Goal: Transaction & Acquisition: Book appointment/travel/reservation

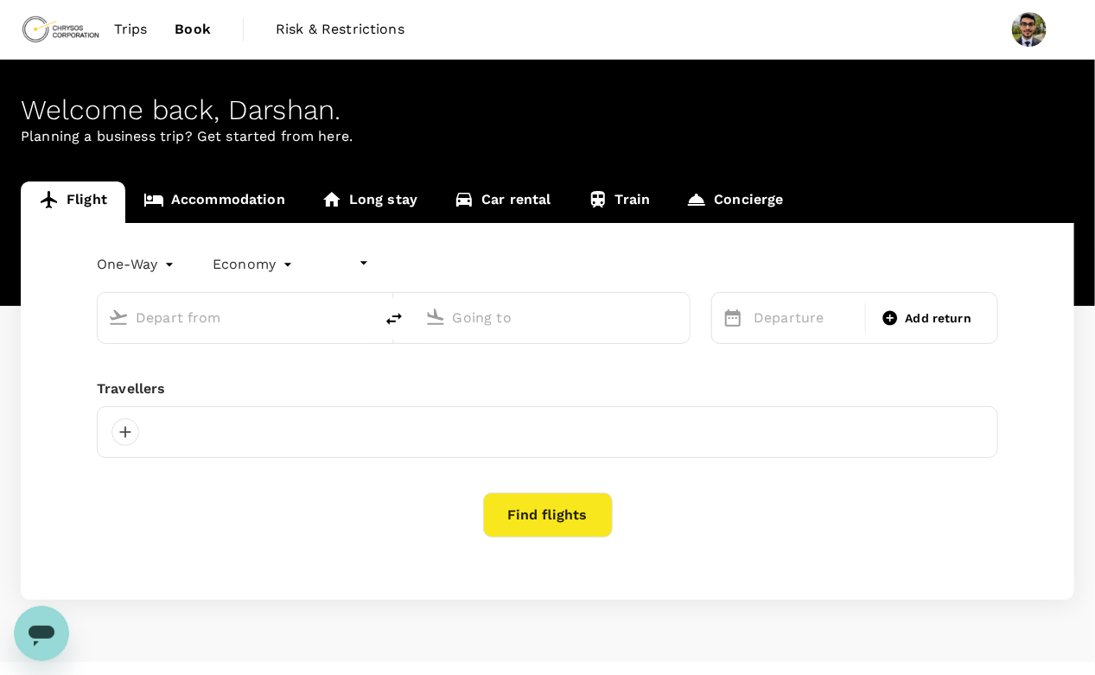
type input "undefined, undefined (any)"
type input "Thunder Bay (YQT)"
type input "Toronto Pearson Intl (YYZ)"
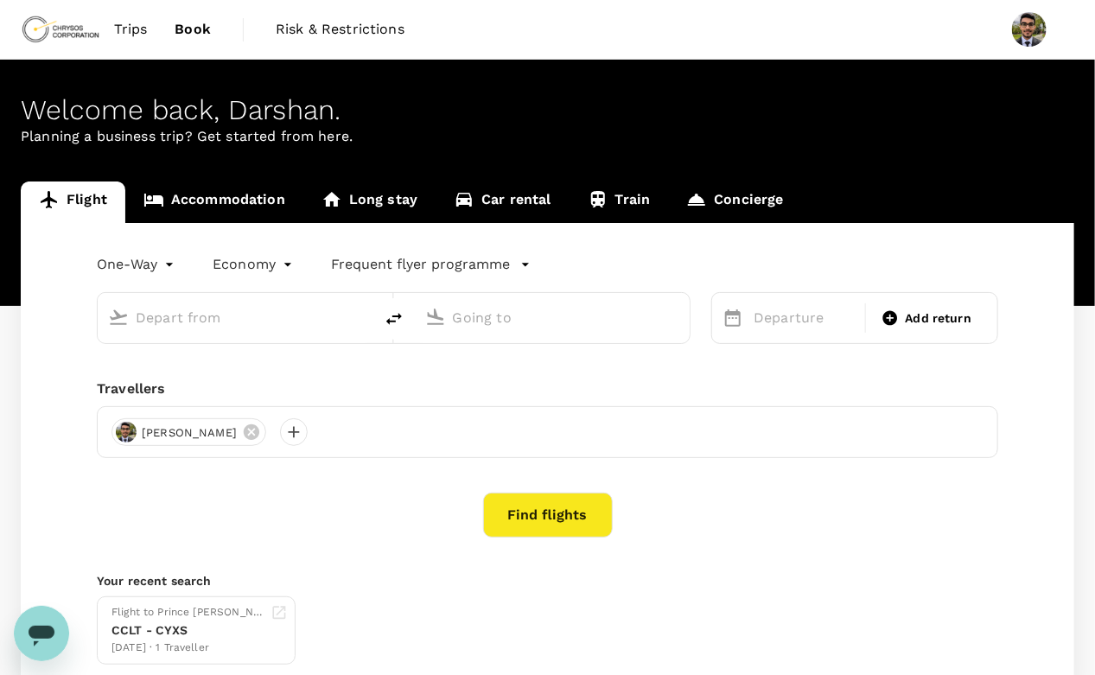
type input "Thunder Bay (YQT)"
type input "Toronto Pearson Intl (YYZ)"
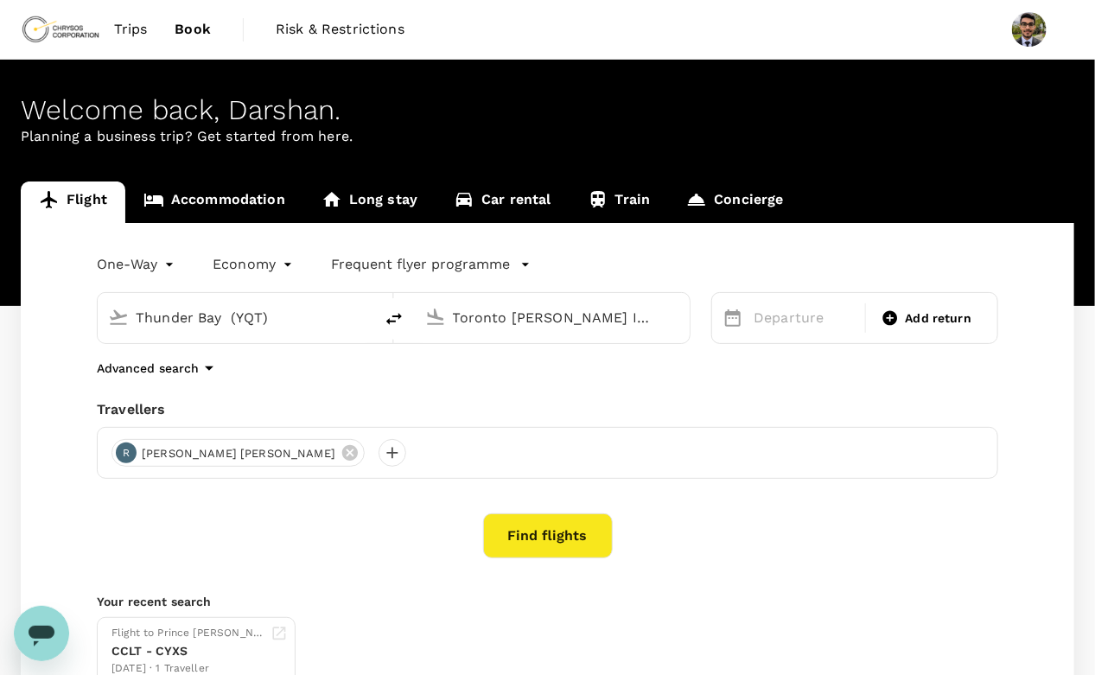
click at [150, 20] on link "Trips" at bounding box center [130, 29] width 61 height 59
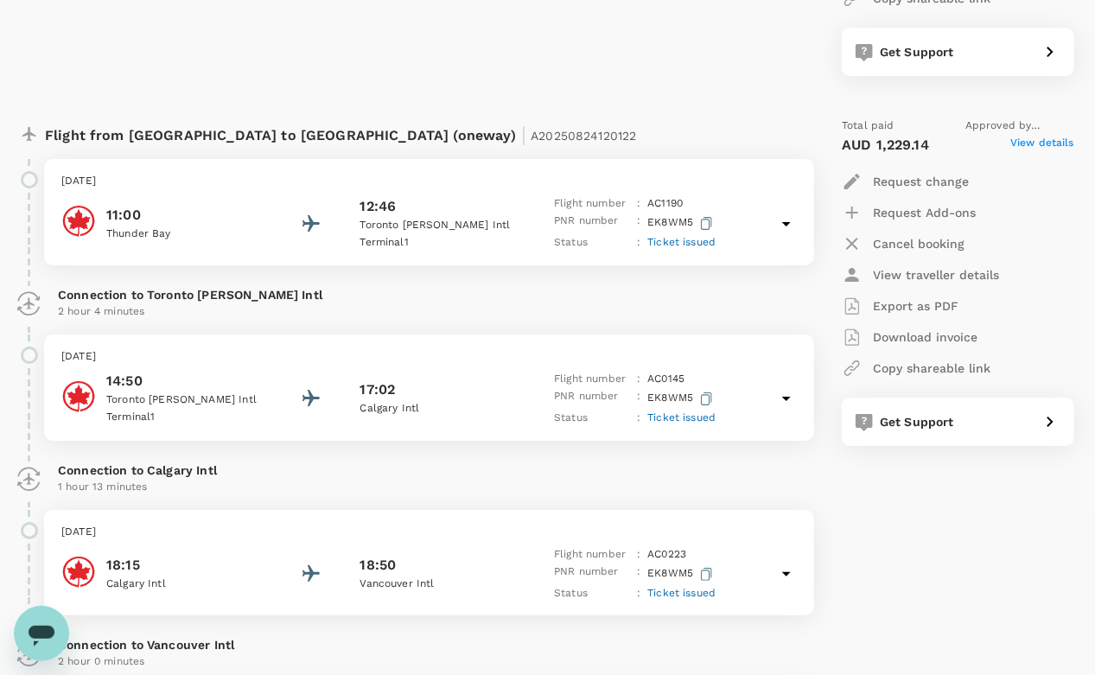
scroll to position [2337, 0]
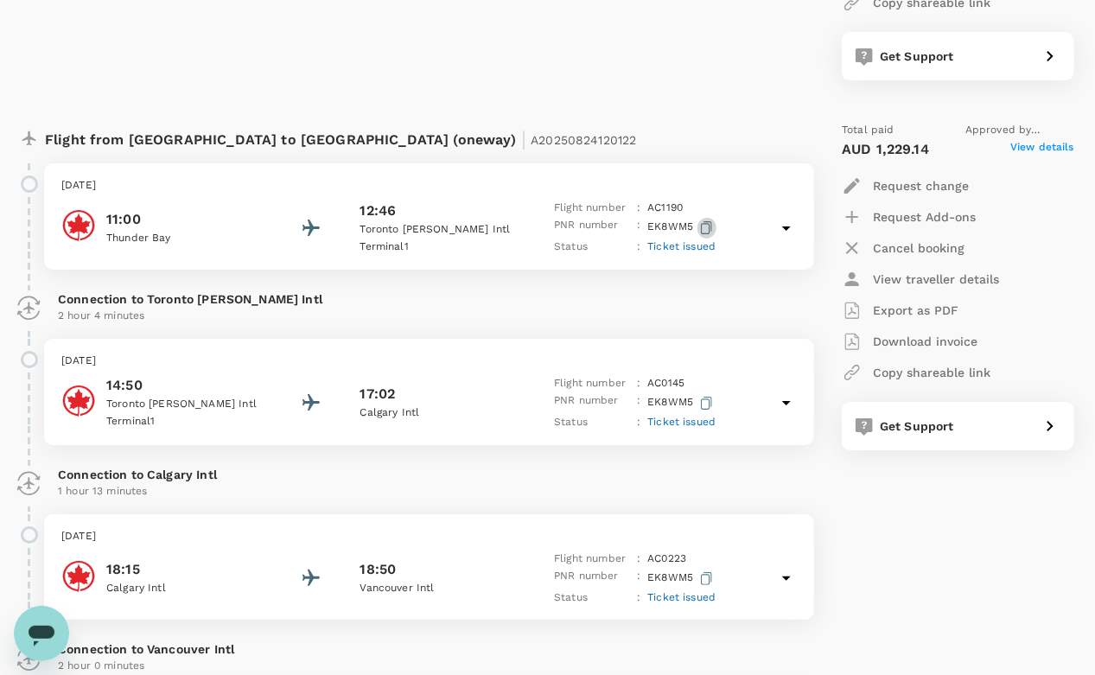
click at [710, 225] on icon "button" at bounding box center [707, 227] width 11 height 13
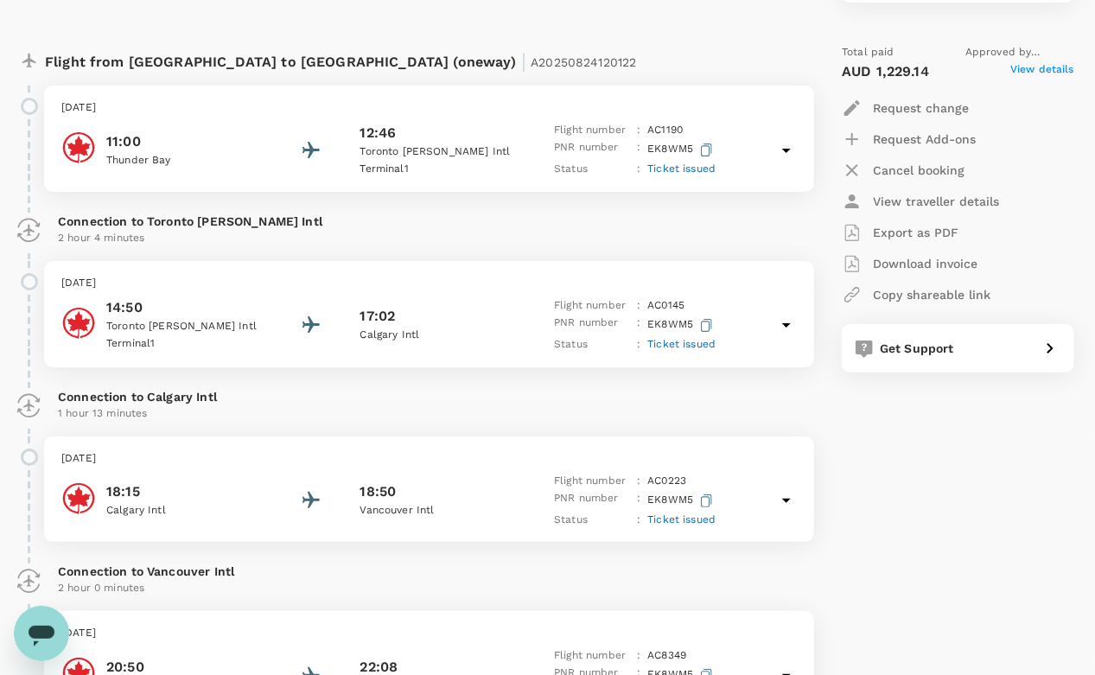
scroll to position [2416, 0]
click at [782, 500] on icon at bounding box center [786, 498] width 21 height 21
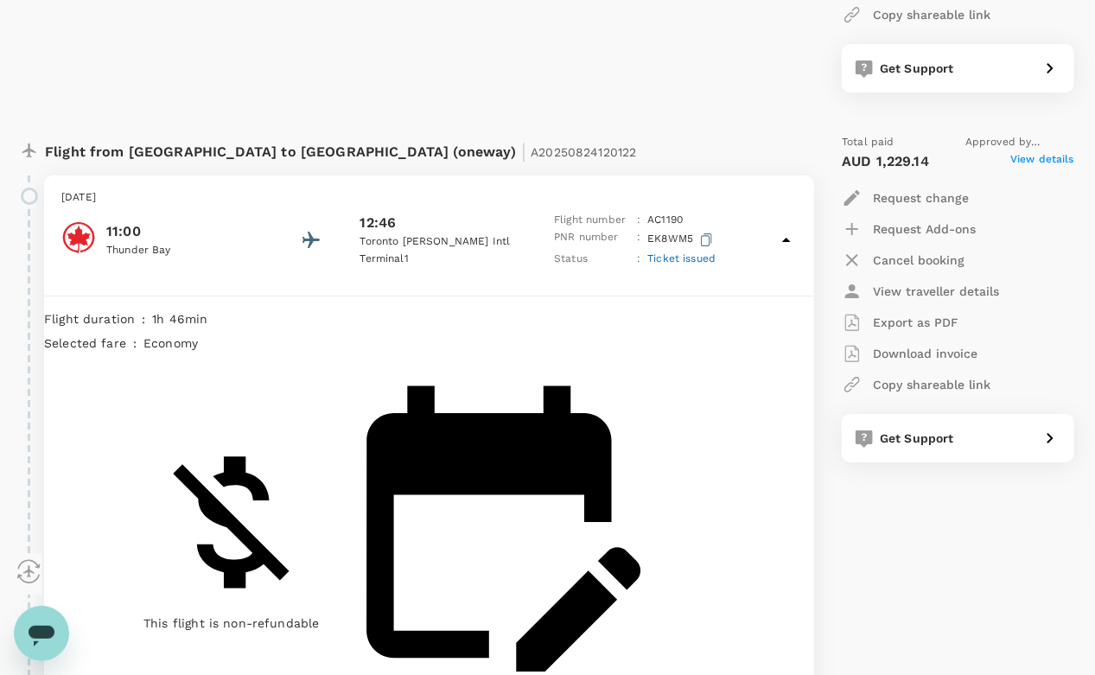
scroll to position [2318, 0]
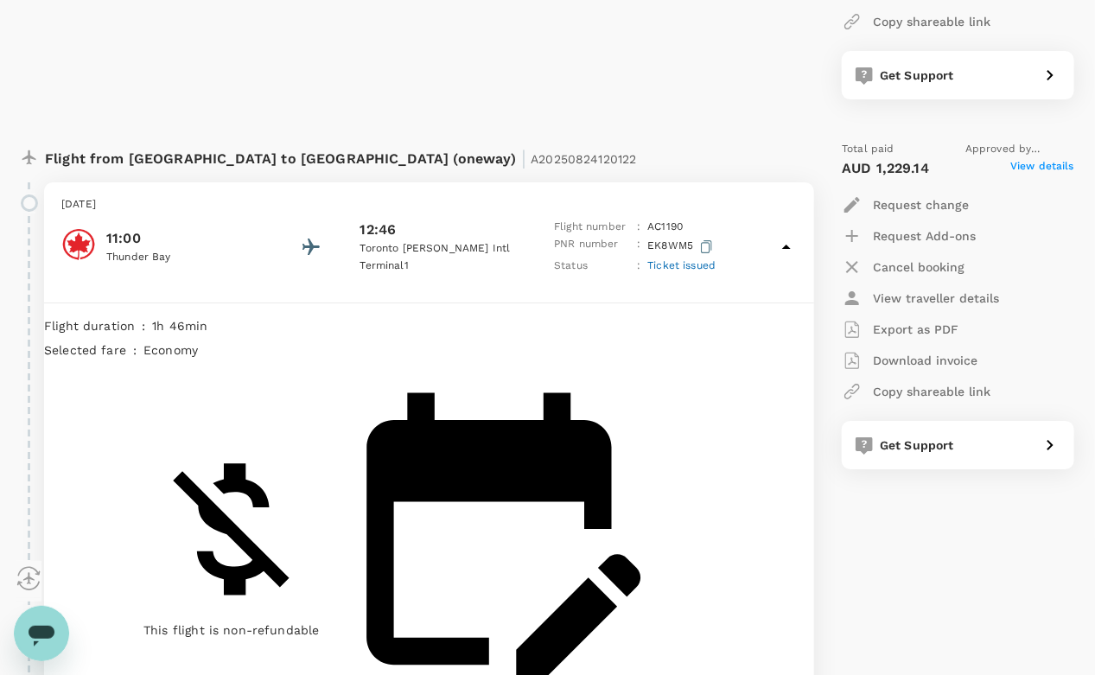
click at [786, 247] on icon at bounding box center [786, 247] width 21 height 21
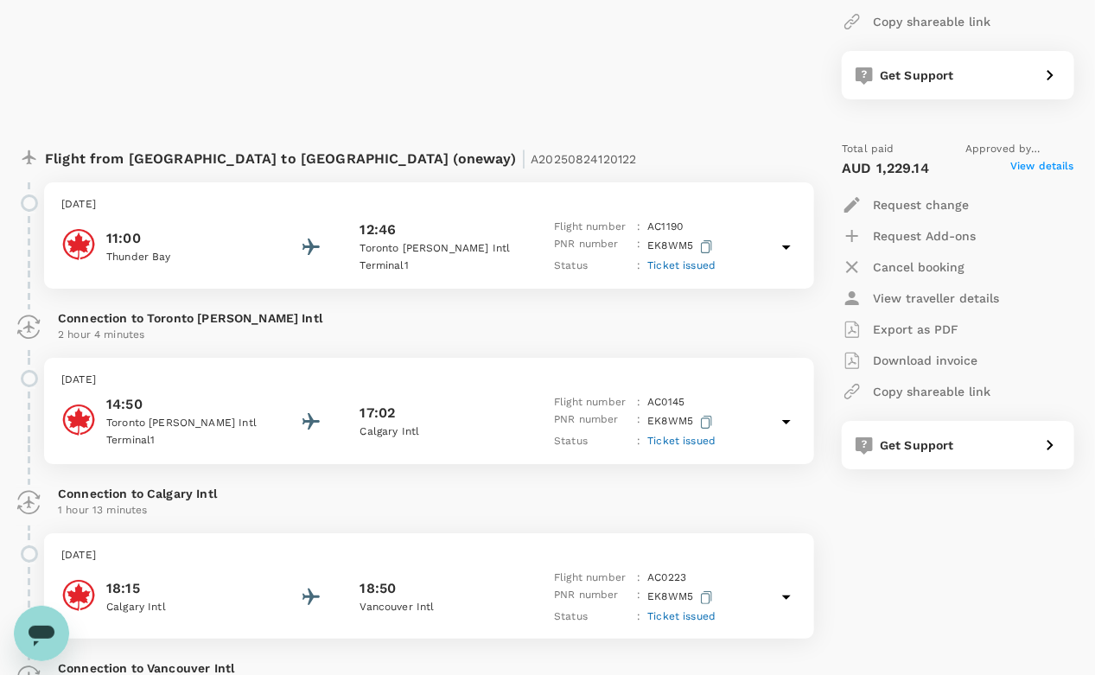
click at [792, 421] on icon at bounding box center [786, 421] width 21 height 21
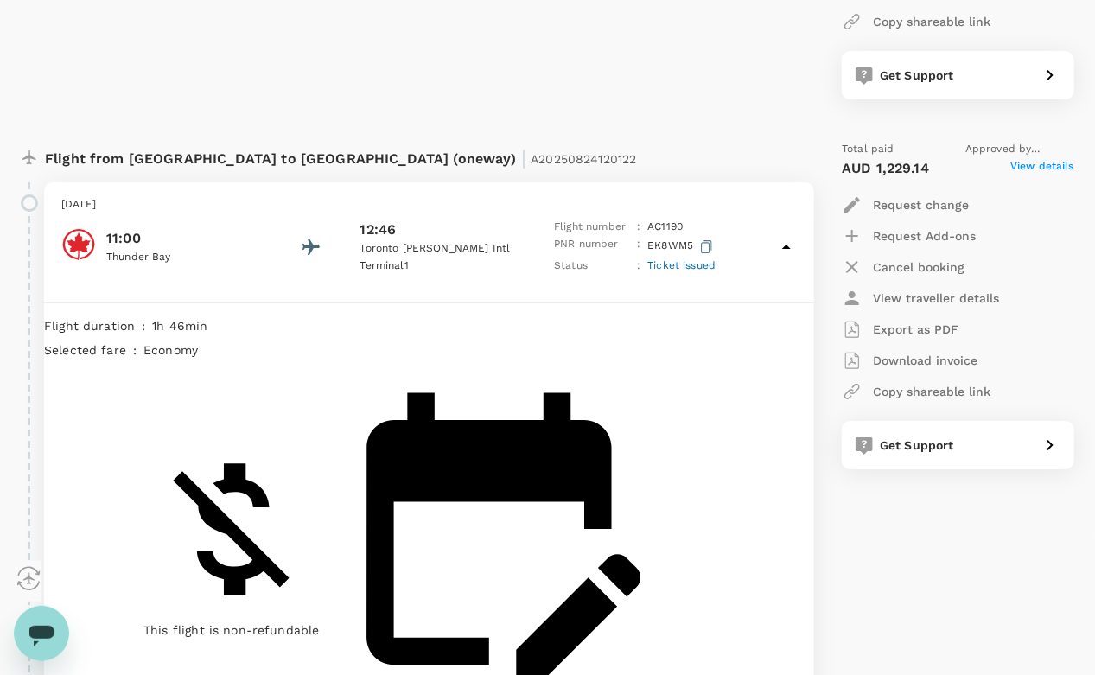
click at [783, 251] on icon at bounding box center [786, 247] width 21 height 21
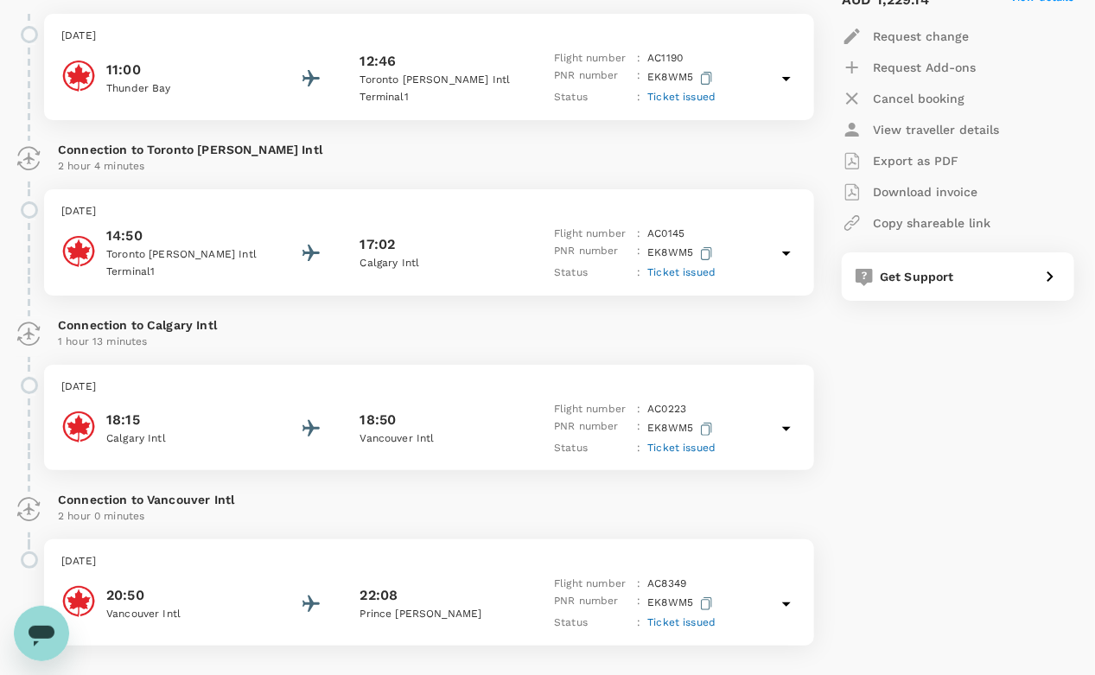
scroll to position [2487, 0]
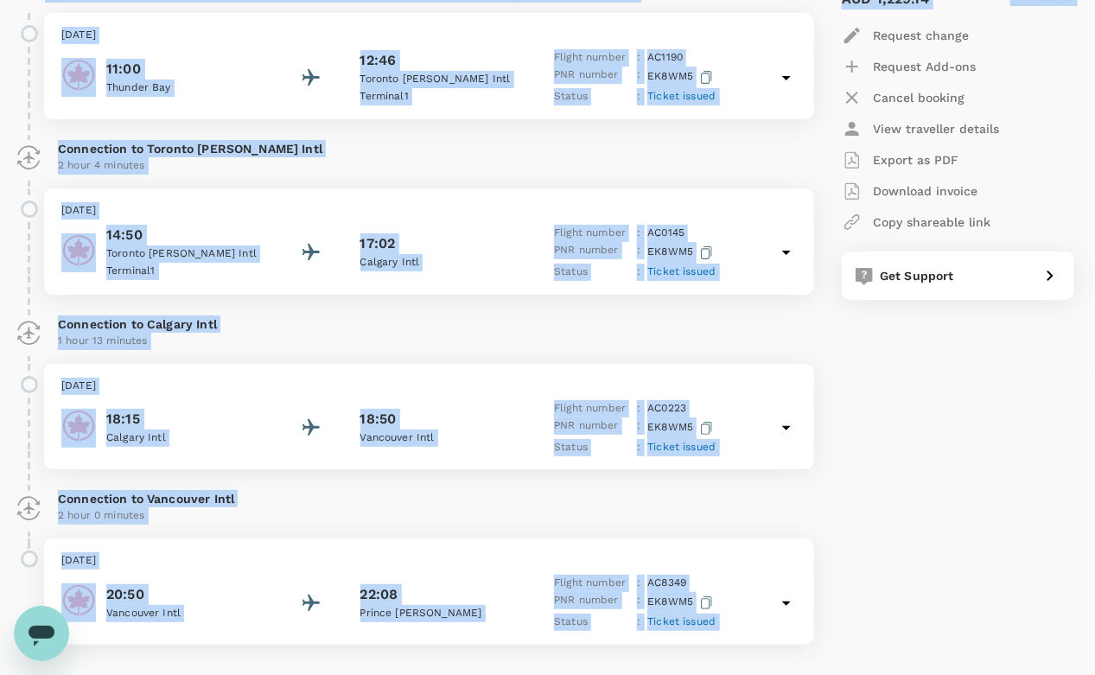
drag, startPoint x: 15, startPoint y: 0, endPoint x: 836, endPoint y: 436, distance: 929.8
click at [836, 436] on div "Flight from Canada to Canada (oneway) | A20250824120122 Tuesday, 23 Sep 2025 11…" at bounding box center [540, 308] width 1067 height 701
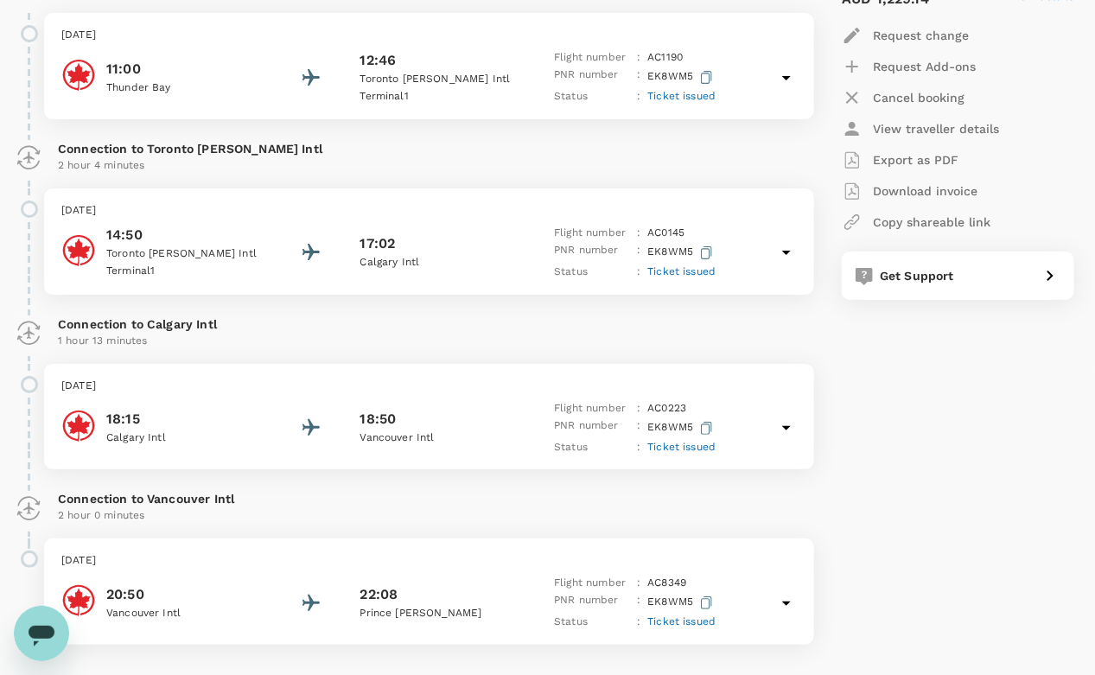
click at [1049, 522] on div "Total paid Approved by Clayton Brown AUD 1,229.14 View details Request change R…" at bounding box center [940, 308] width 267 height 701
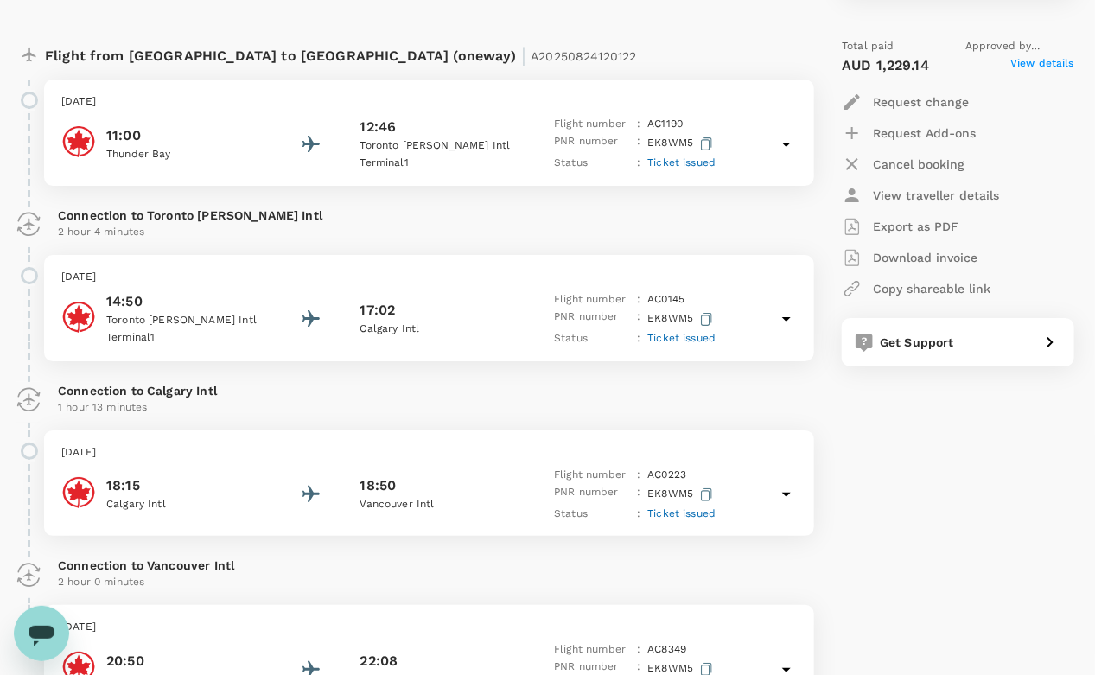
scroll to position [2379, 0]
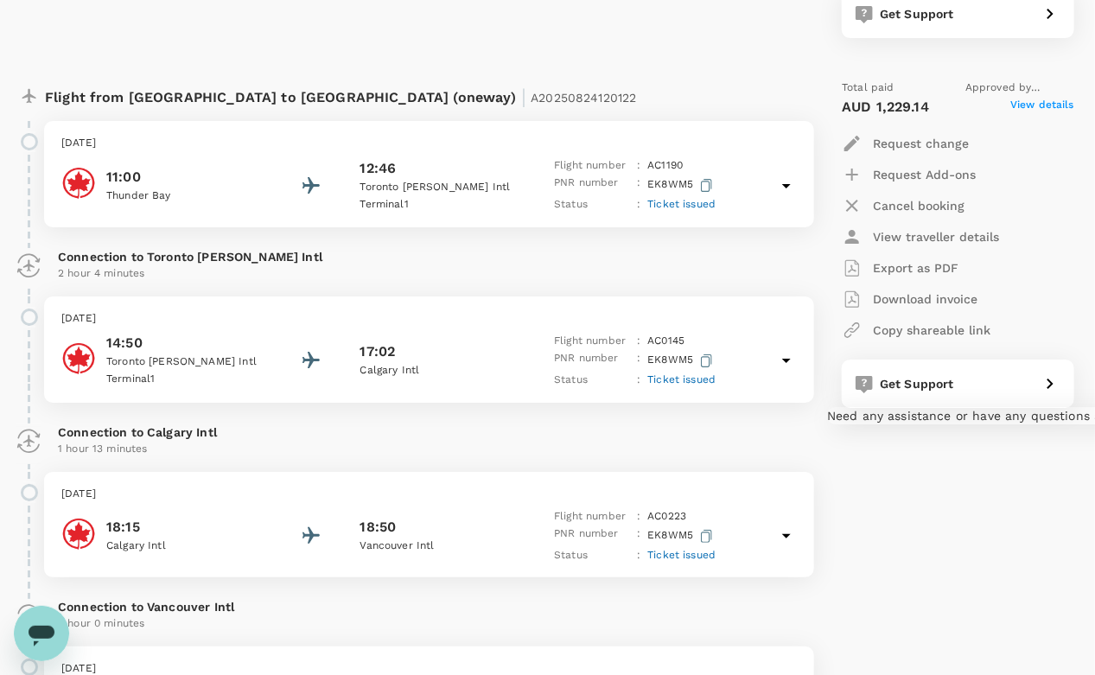
click at [959, 388] on div "Get Support" at bounding box center [953, 380] width 160 height 24
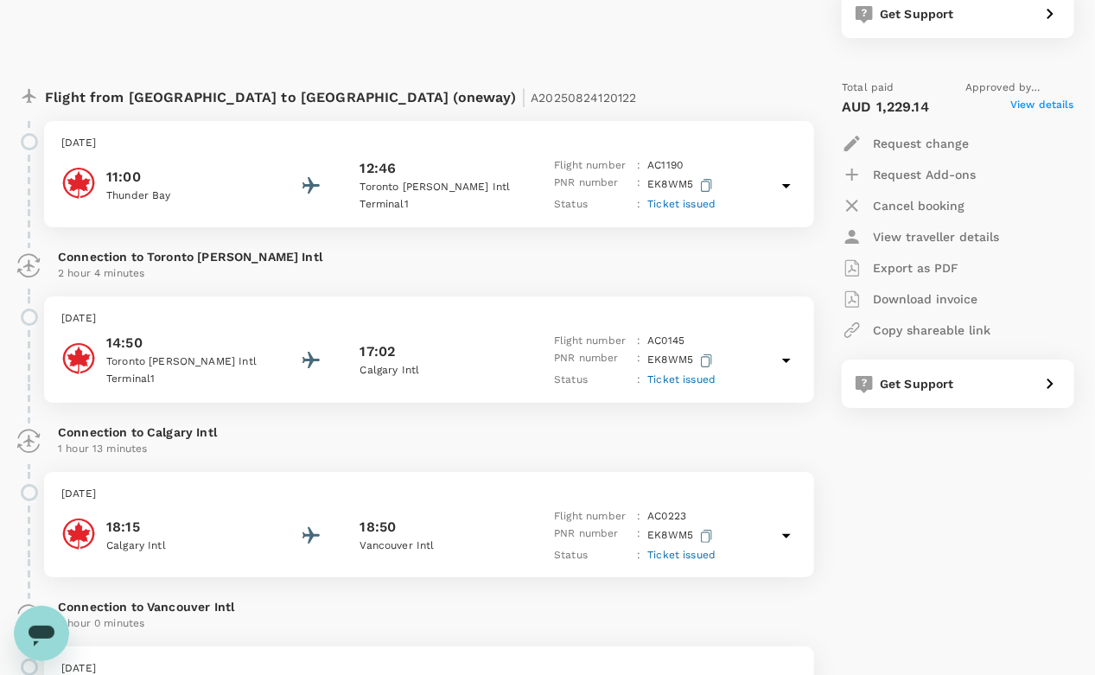
click at [1034, 97] on span "View details" at bounding box center [1042, 107] width 64 height 21
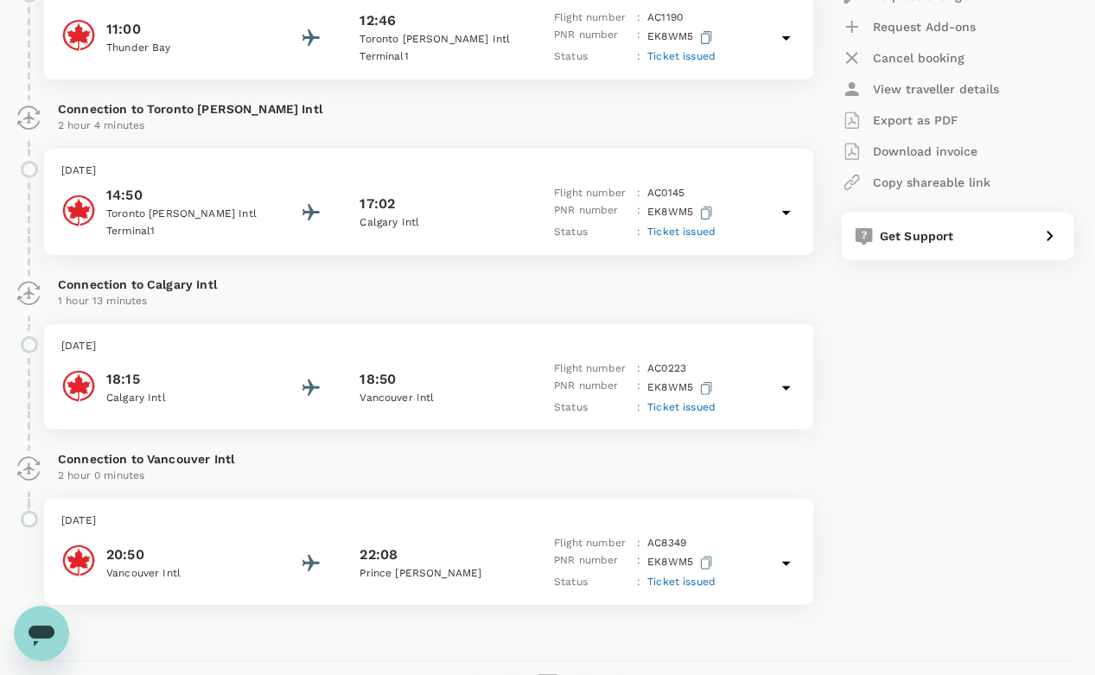
scroll to position [2529, 0]
click at [654, 281] on p "Connection to Calgary Intl" at bounding box center [429, 282] width 742 height 17
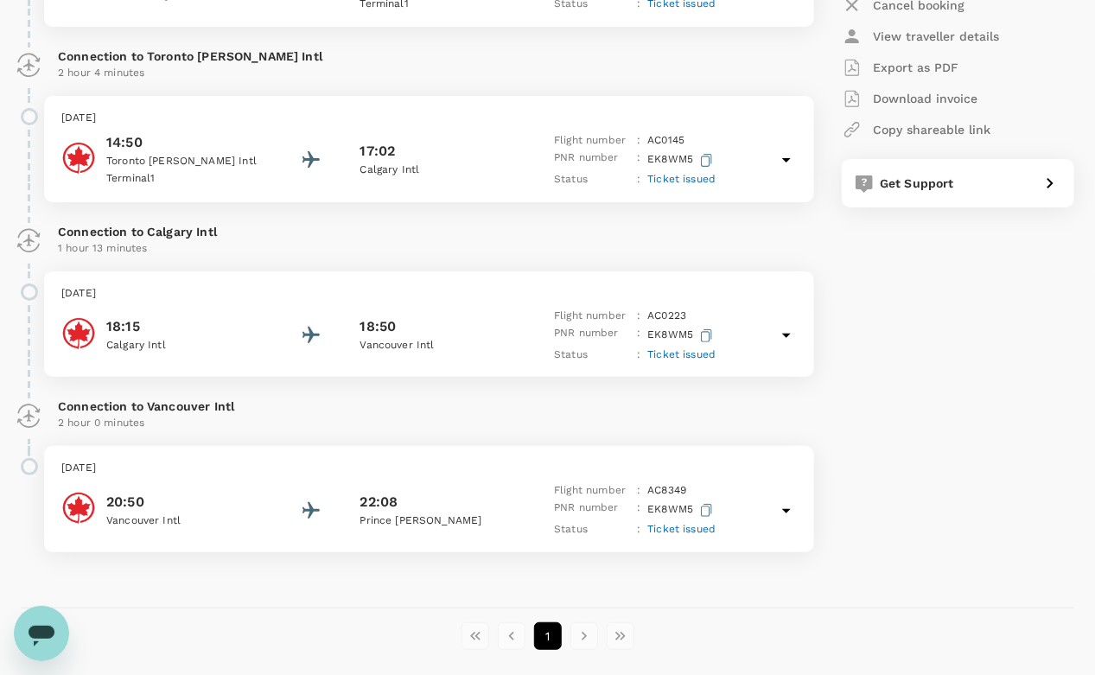
scroll to position [2654, 0]
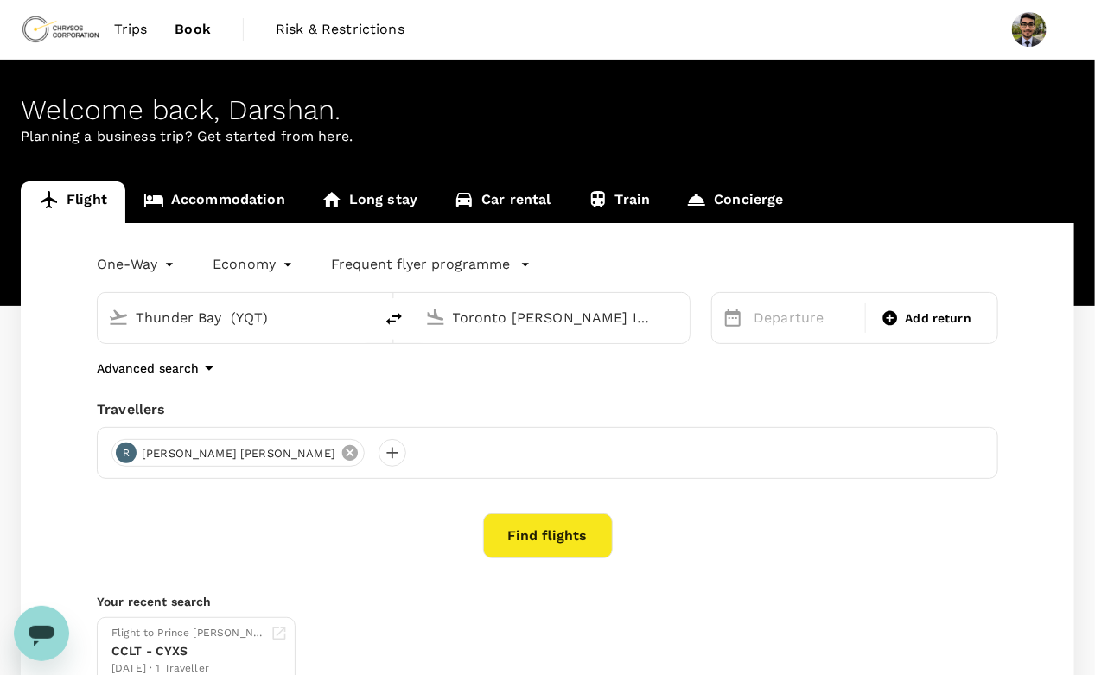
click at [342, 454] on icon at bounding box center [350, 453] width 16 height 16
click at [129, 450] on div at bounding box center [125, 453] width 28 height 28
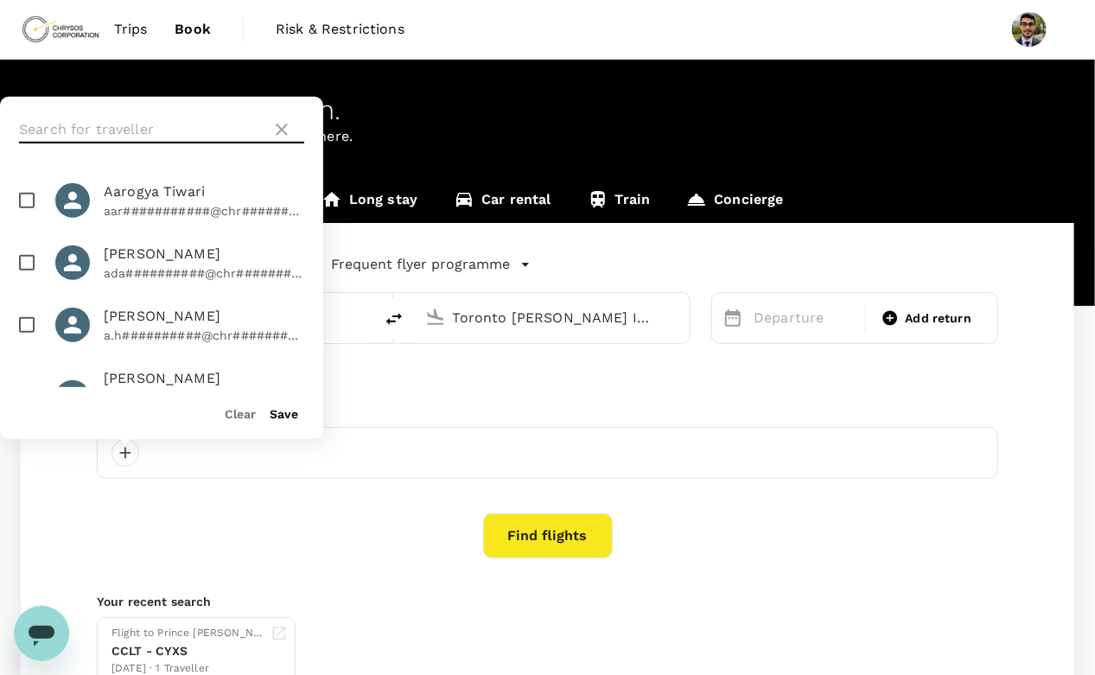
click at [118, 128] on input "text" at bounding box center [141, 130] width 245 height 28
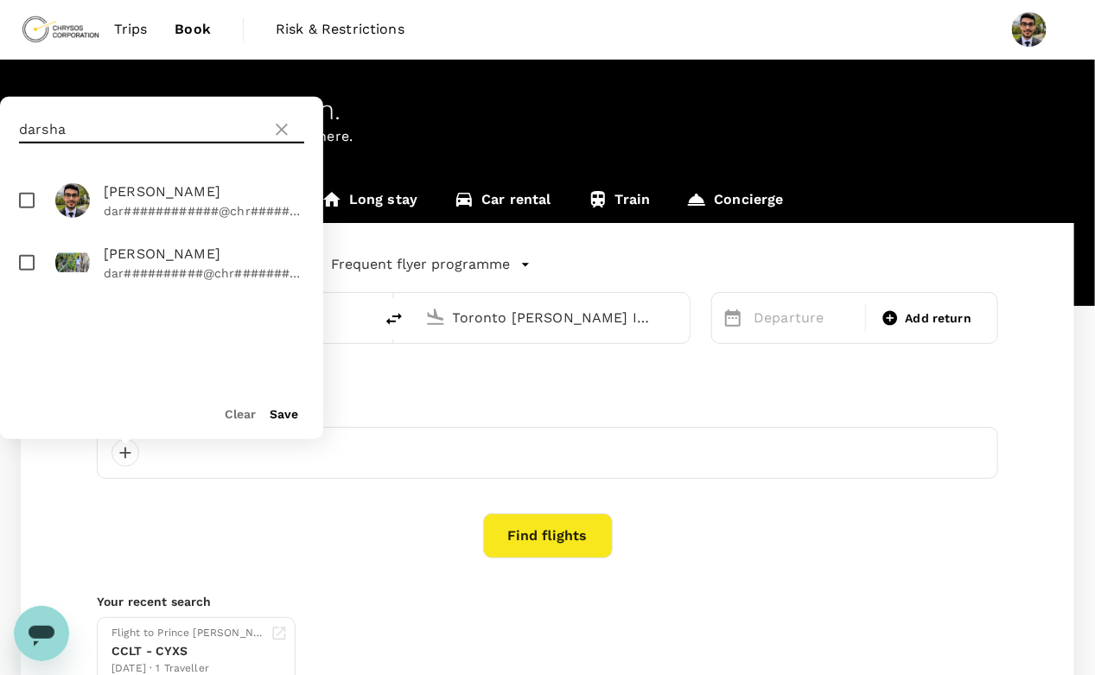
type input "darsha"
click at [22, 196] on input "checkbox" at bounding box center [27, 200] width 36 height 36
checkbox input "true"
click at [277, 418] on button "Save" at bounding box center [284, 414] width 29 height 14
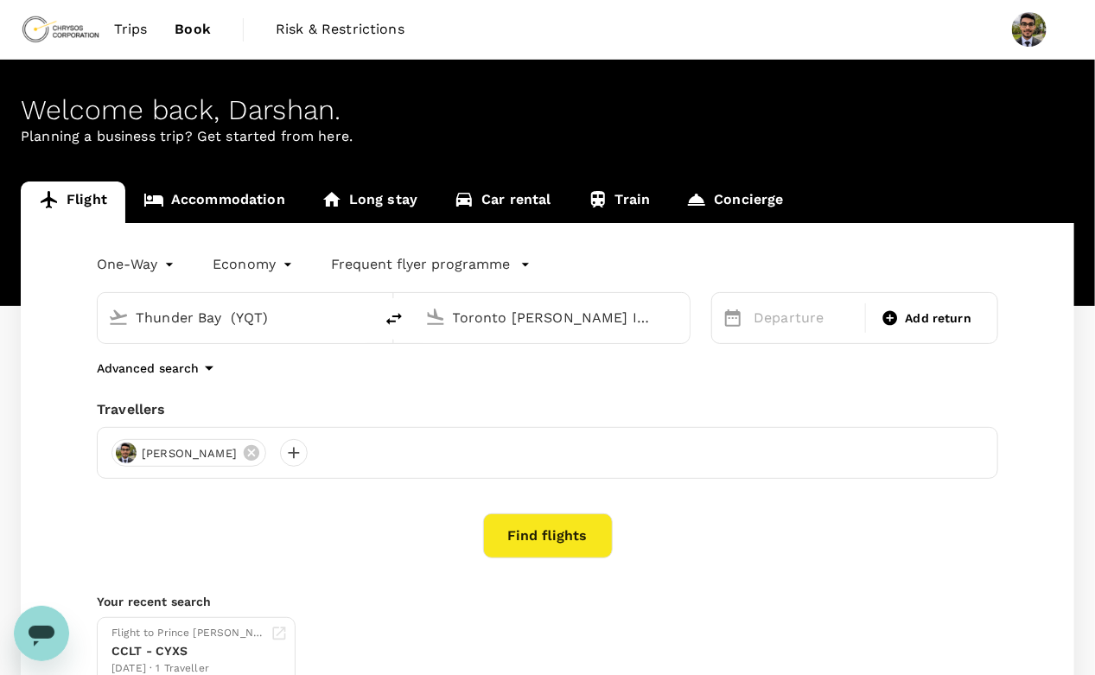
click at [334, 312] on input "Thunder Bay (YQT)" at bounding box center [236, 317] width 201 height 27
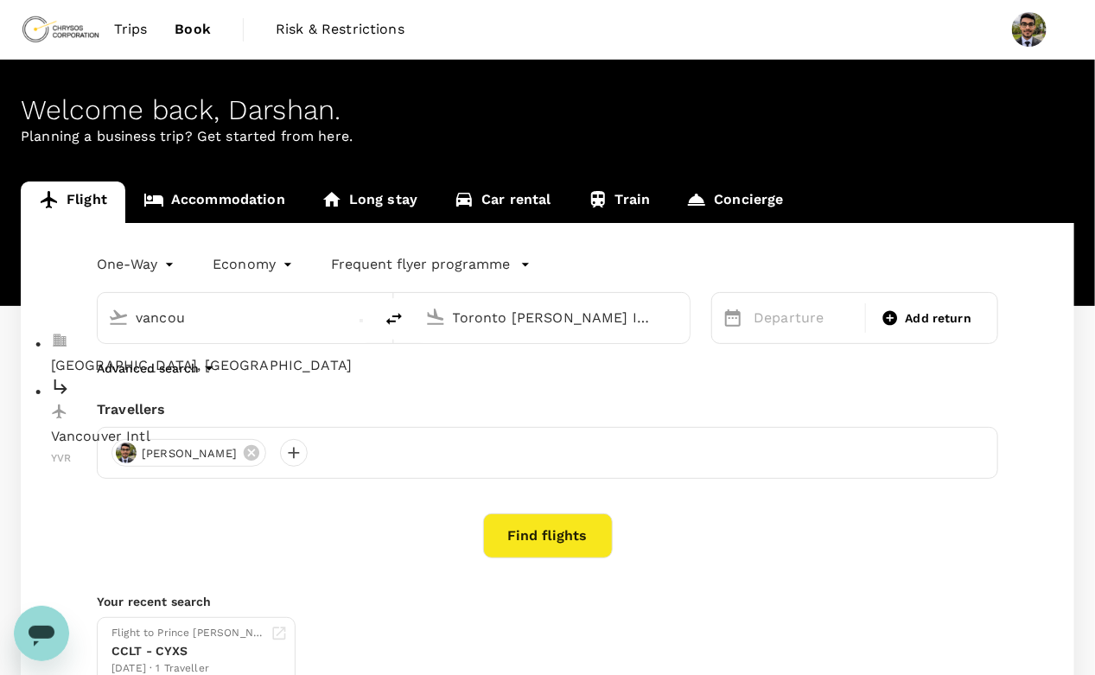
click at [246, 355] on p "Vancouver, Canada" at bounding box center [250, 365] width 398 height 21
type input "Vancouver, Canada (any)"
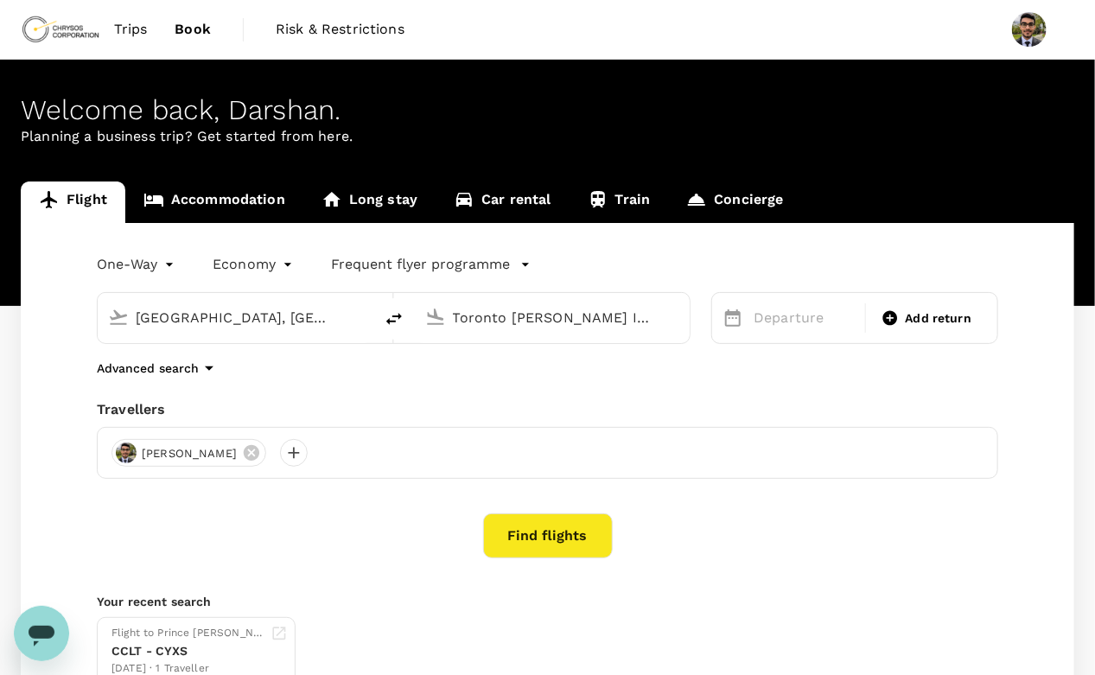
click at [469, 321] on input "Toronto Pearson Intl (YYZ)" at bounding box center [553, 317] width 201 height 27
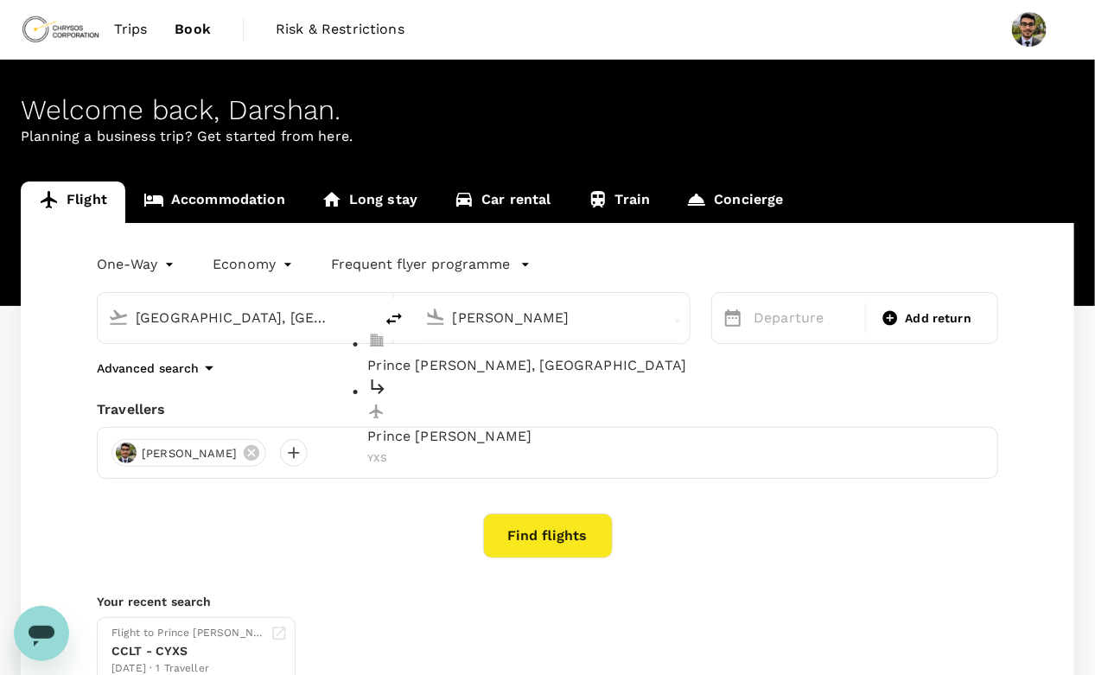
click at [460, 355] on p "Prince George, Canada" at bounding box center [566, 365] width 398 height 21
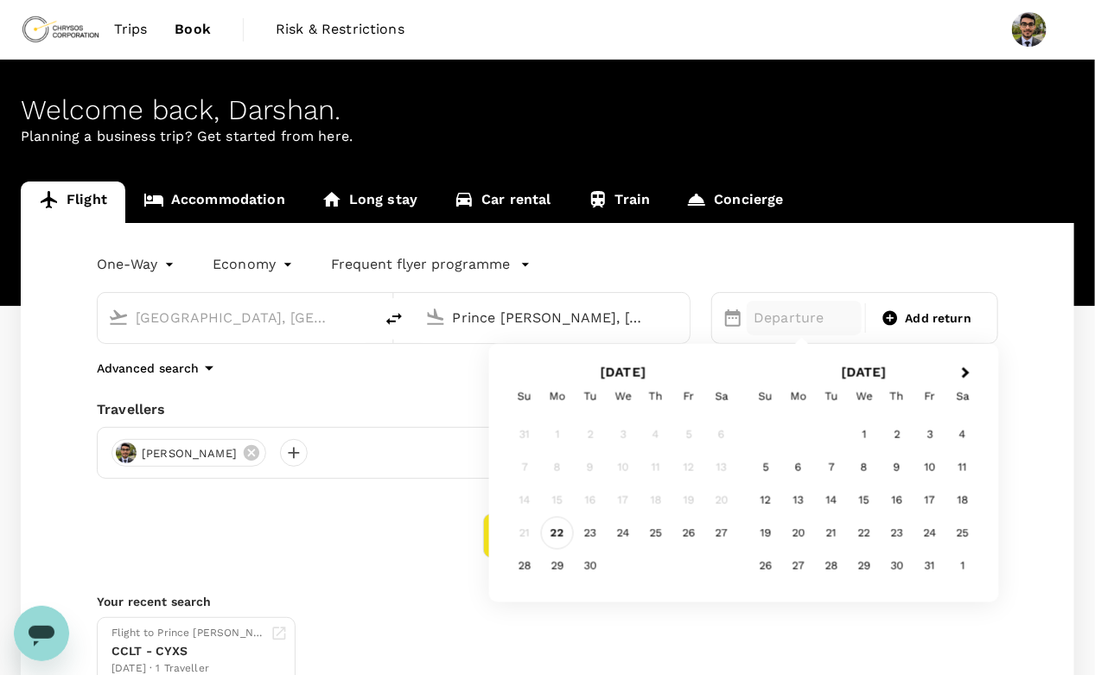
type input "Prince George, Canada (any)"
click at [557, 521] on div "22" at bounding box center [557, 533] width 33 height 33
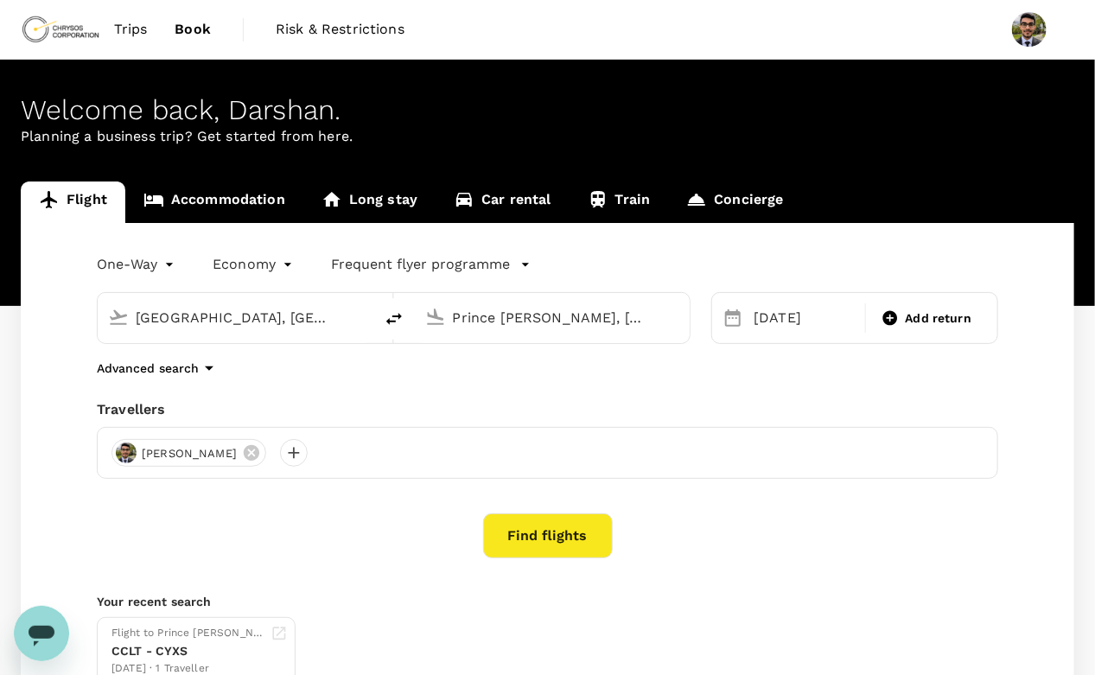
click at [550, 535] on button "Find flights" at bounding box center [548, 535] width 130 height 45
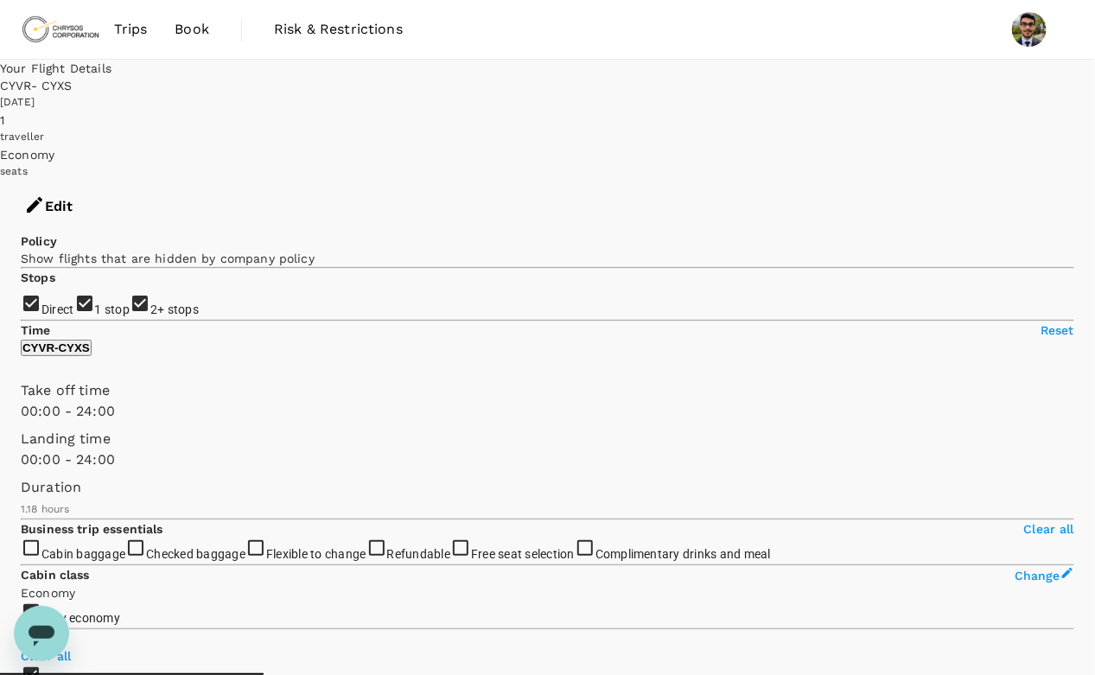
type input "87"
checkbox input "false"
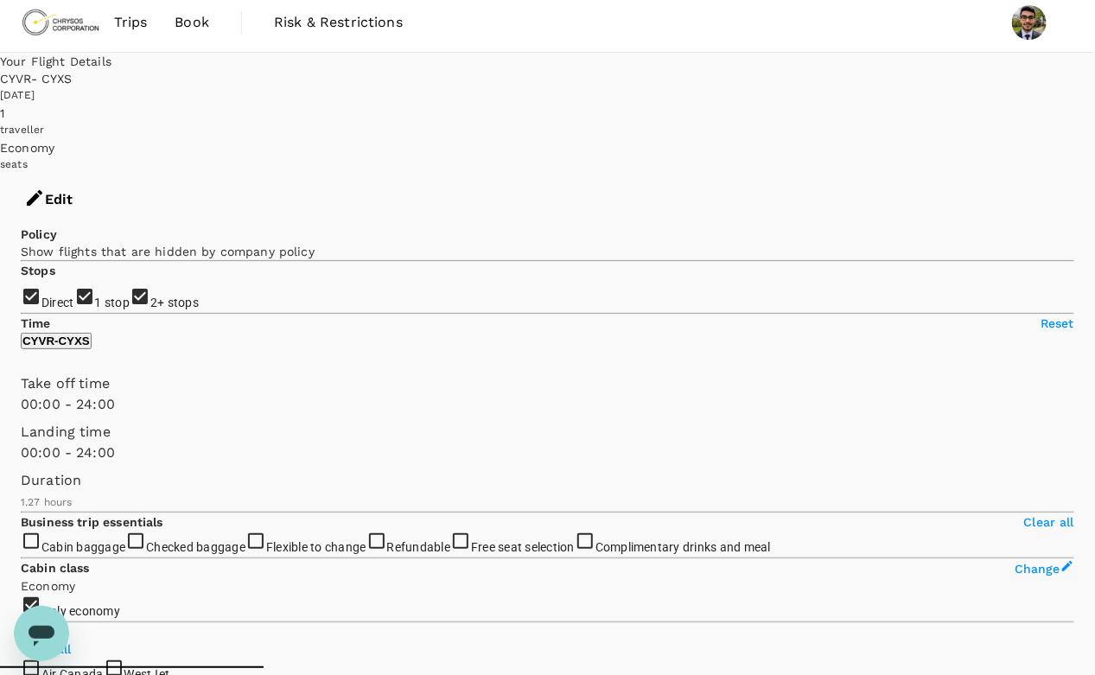
scroll to position [49, 0]
